Goal: Information Seeking & Learning: Learn about a topic

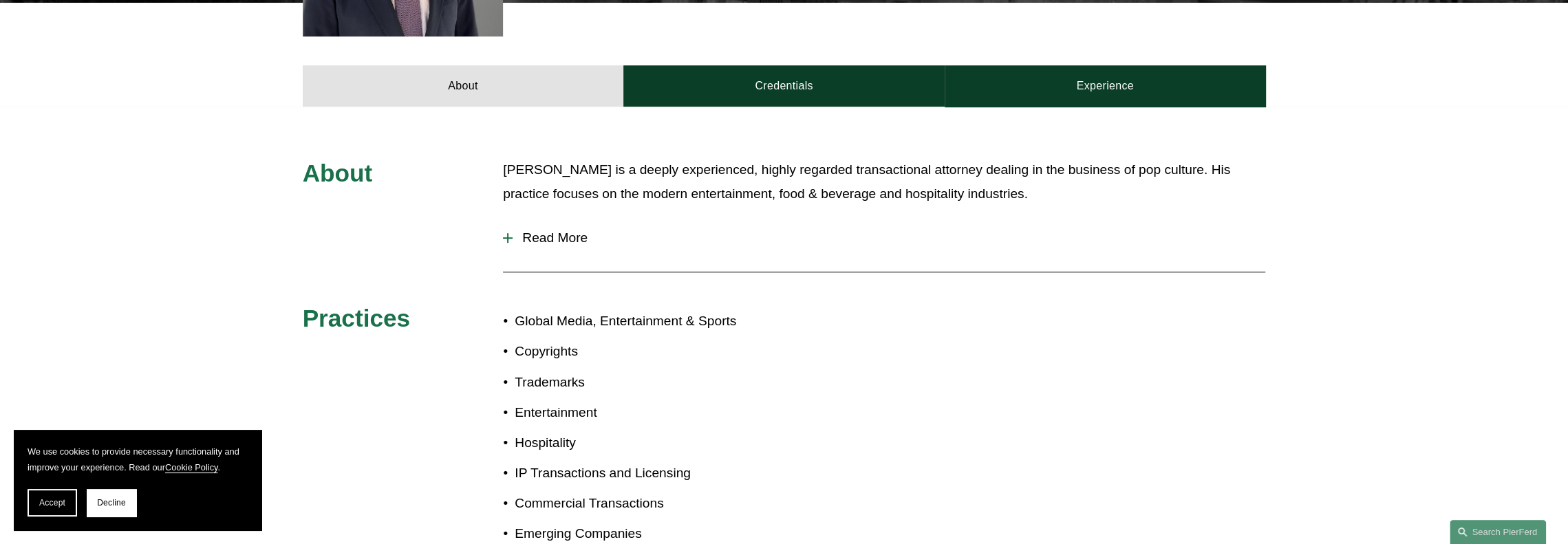
scroll to position [619, 0]
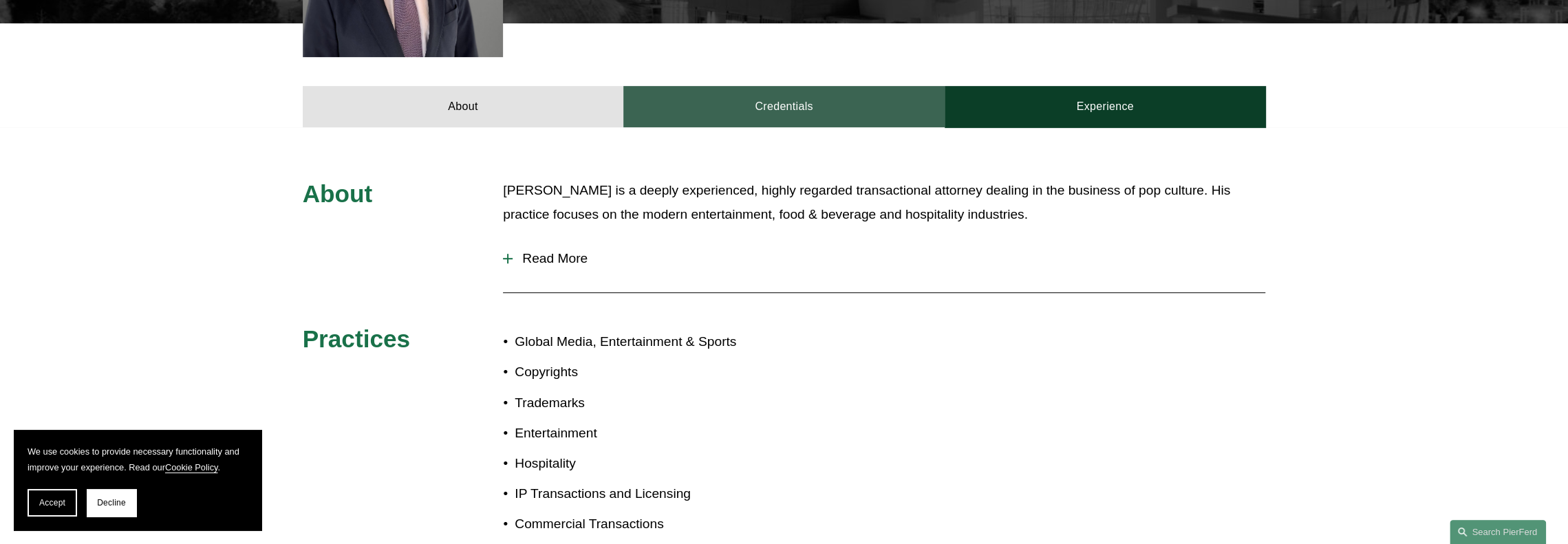
click at [805, 86] on link "Credentials" at bounding box center [784, 107] width 322 height 41
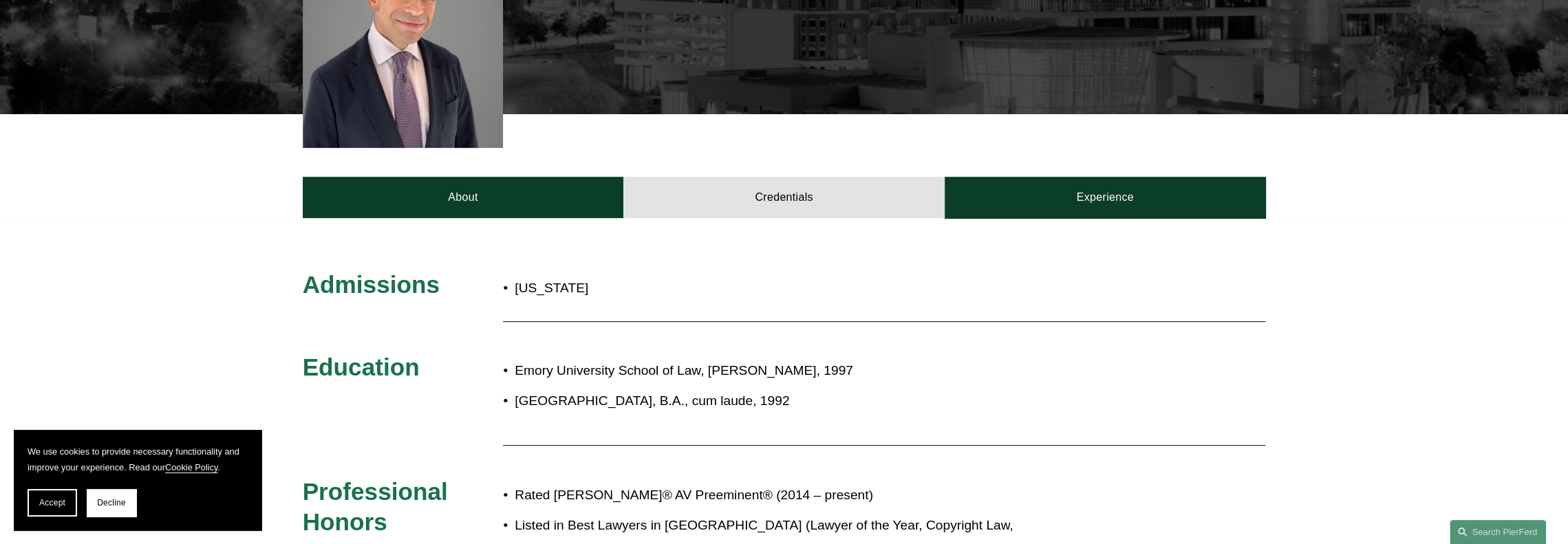
scroll to position [550, 0]
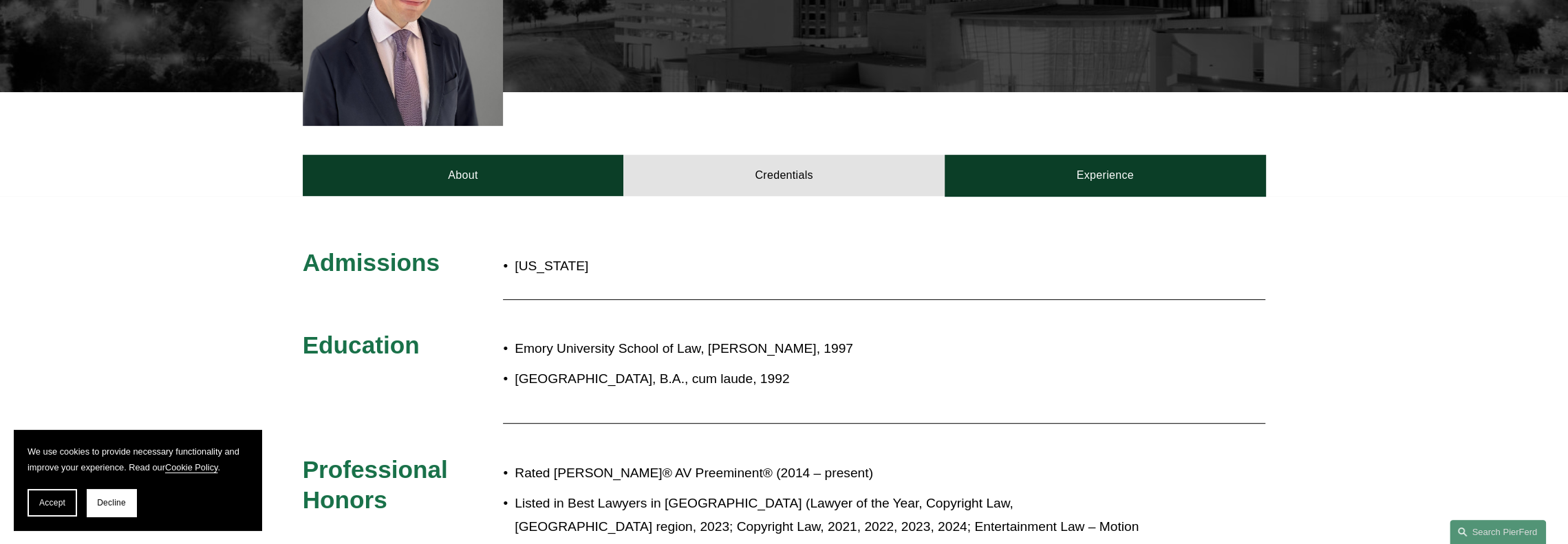
click at [672, 336] on p "Emory University School of Law, [PERSON_NAME], 1997" at bounding box center [829, 348] width 630 height 24
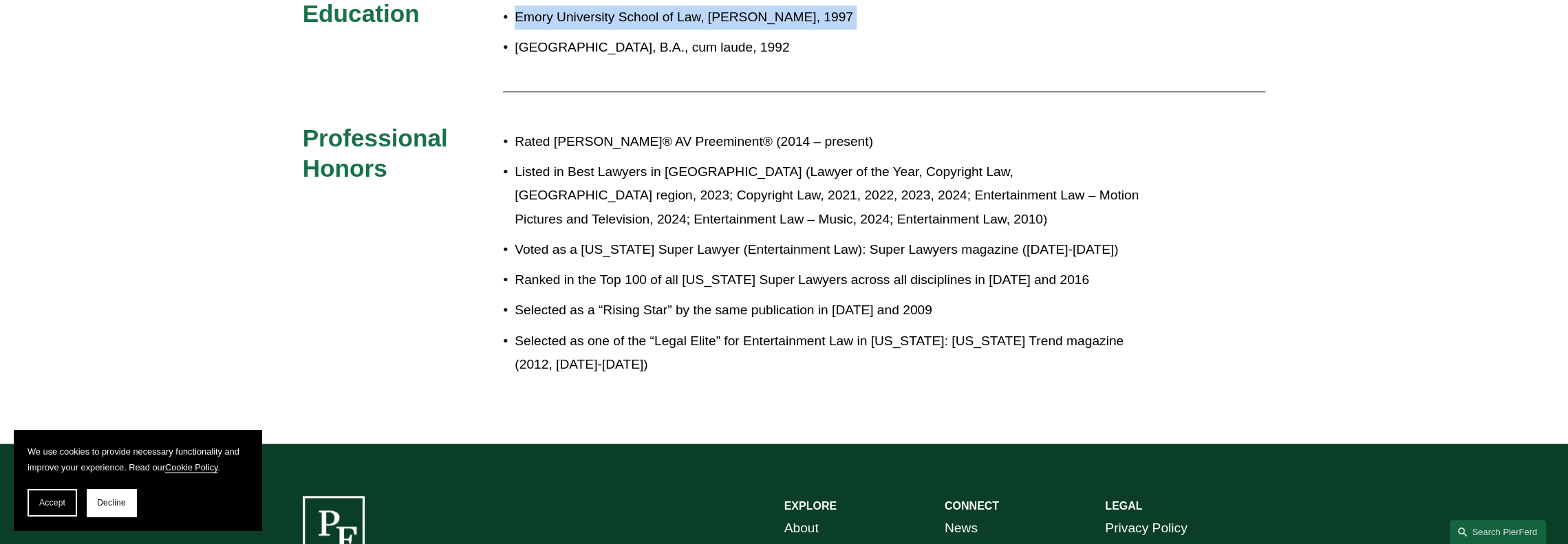
scroll to position [894, 0]
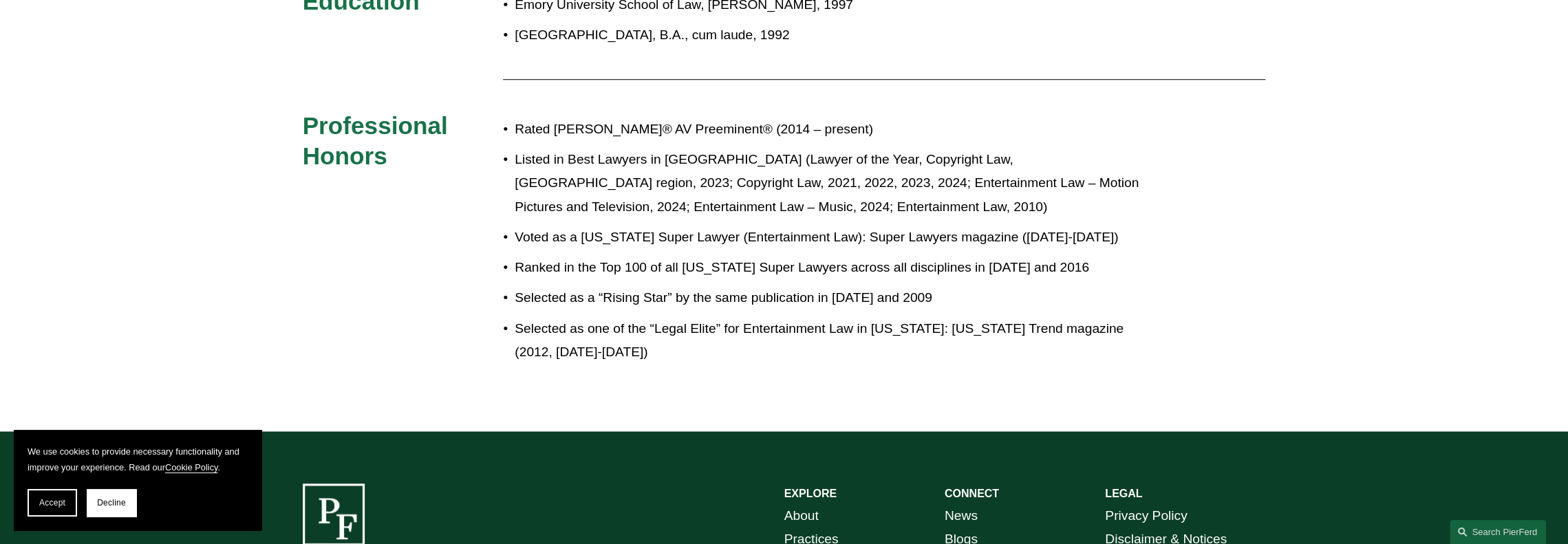
click at [647, 225] on p "Voted as a [US_STATE] Super Lawyer (Entertainment Law): Super Lawyers magazine …" at bounding box center [829, 237] width 630 height 24
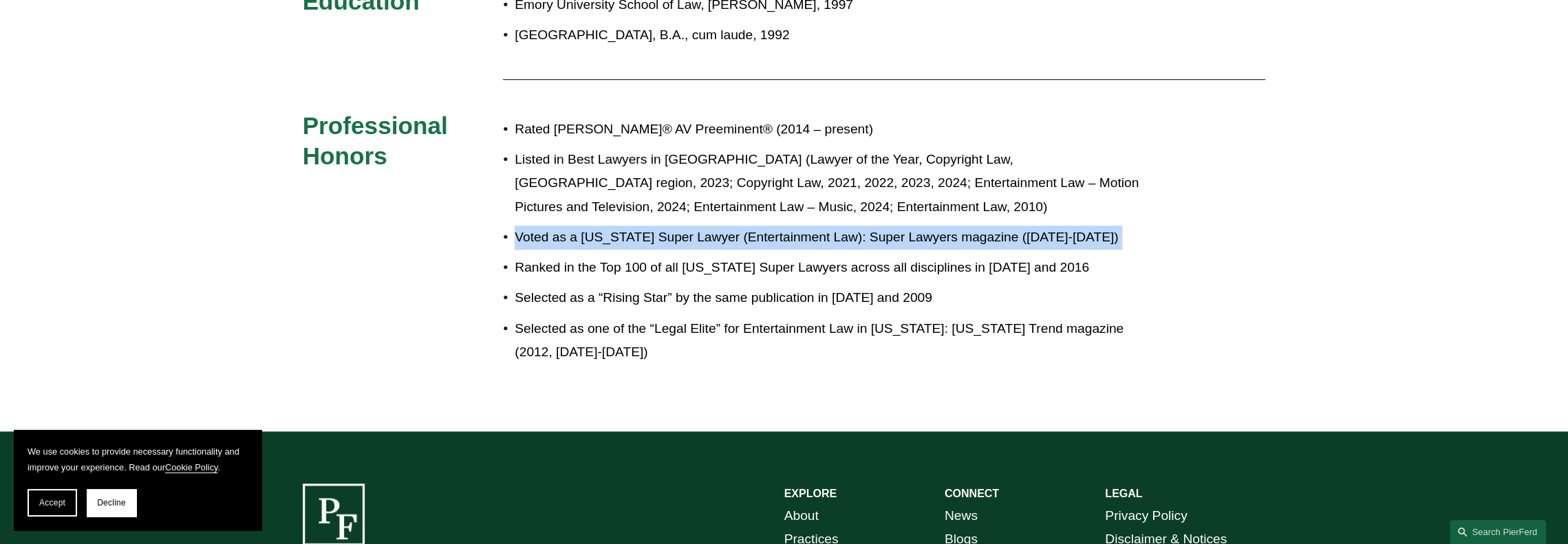
click at [647, 225] on p "Voted as a [US_STATE] Super Lawyer (Entertainment Law): Super Lawyers magazine …" at bounding box center [829, 237] width 630 height 24
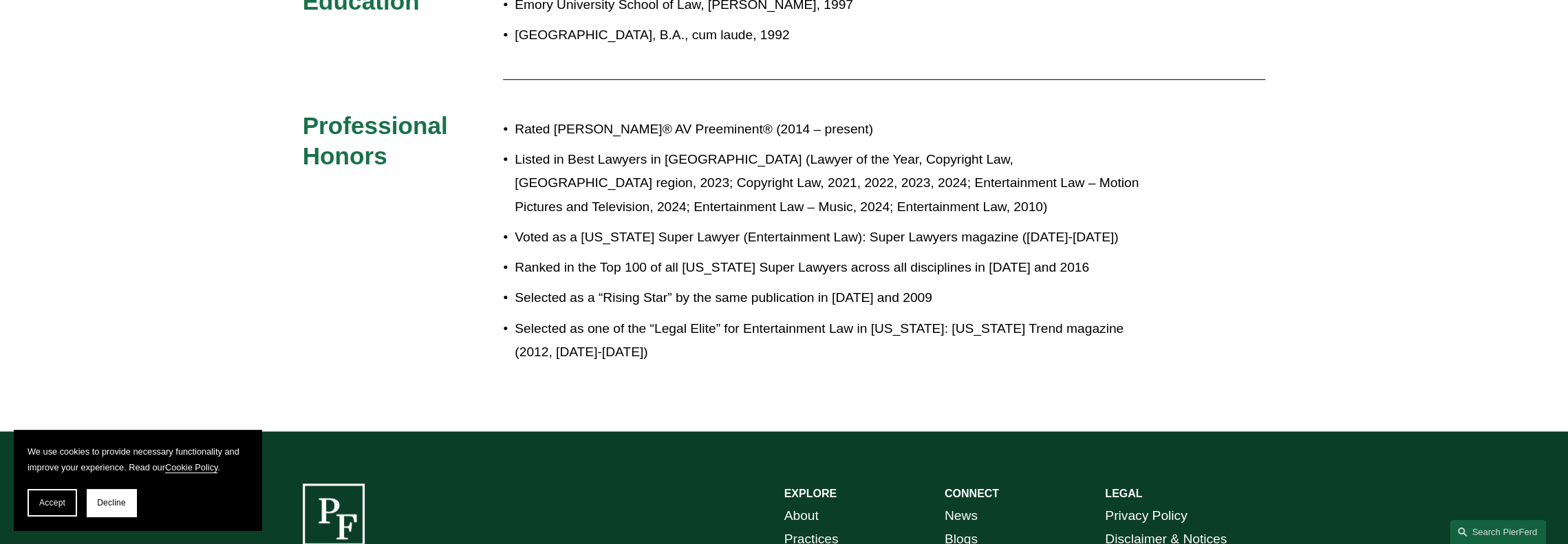
click at [646, 286] on p "Selected as a “Rising Star” by the same publication in [DATE] and 2009" at bounding box center [829, 298] width 630 height 24
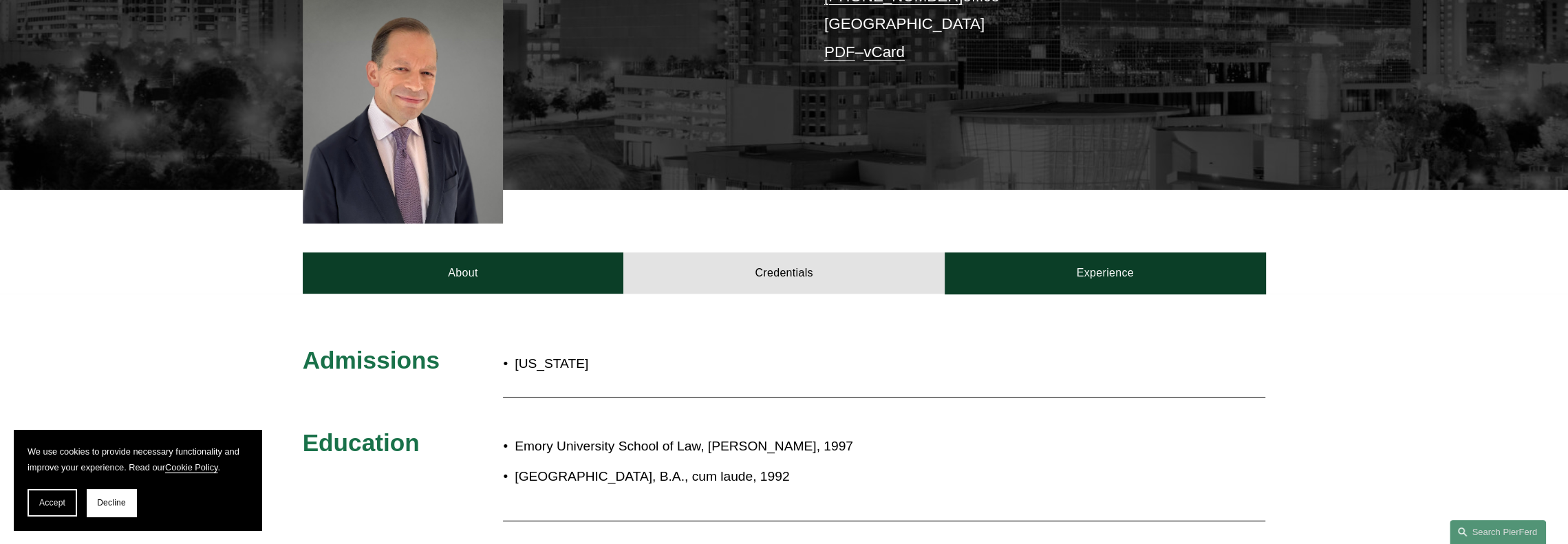
scroll to position [344, 0]
